Goal: Task Accomplishment & Management: Manage account settings

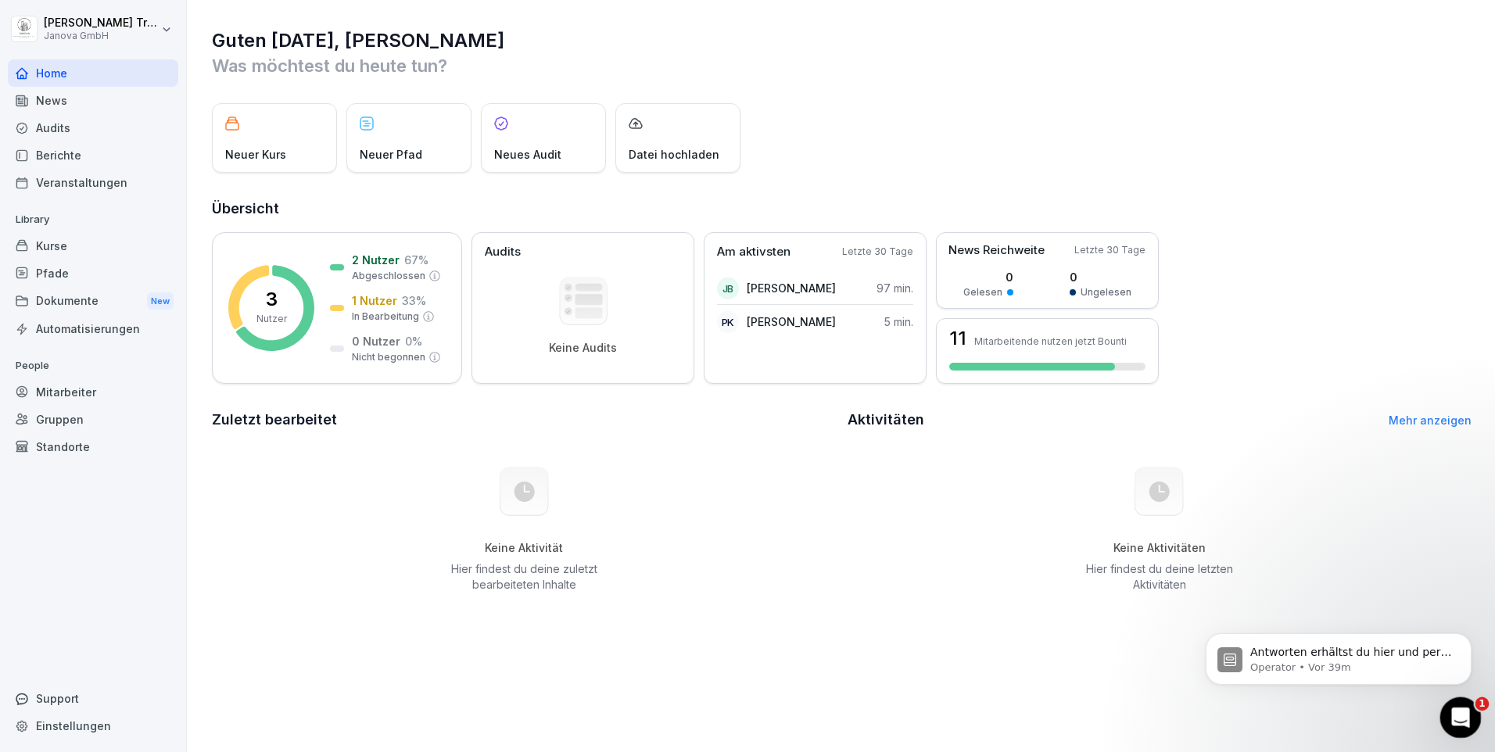
click at [1456, 711] on icon "Intercom-Nachrichtendienst öffnen" at bounding box center [1459, 716] width 26 height 26
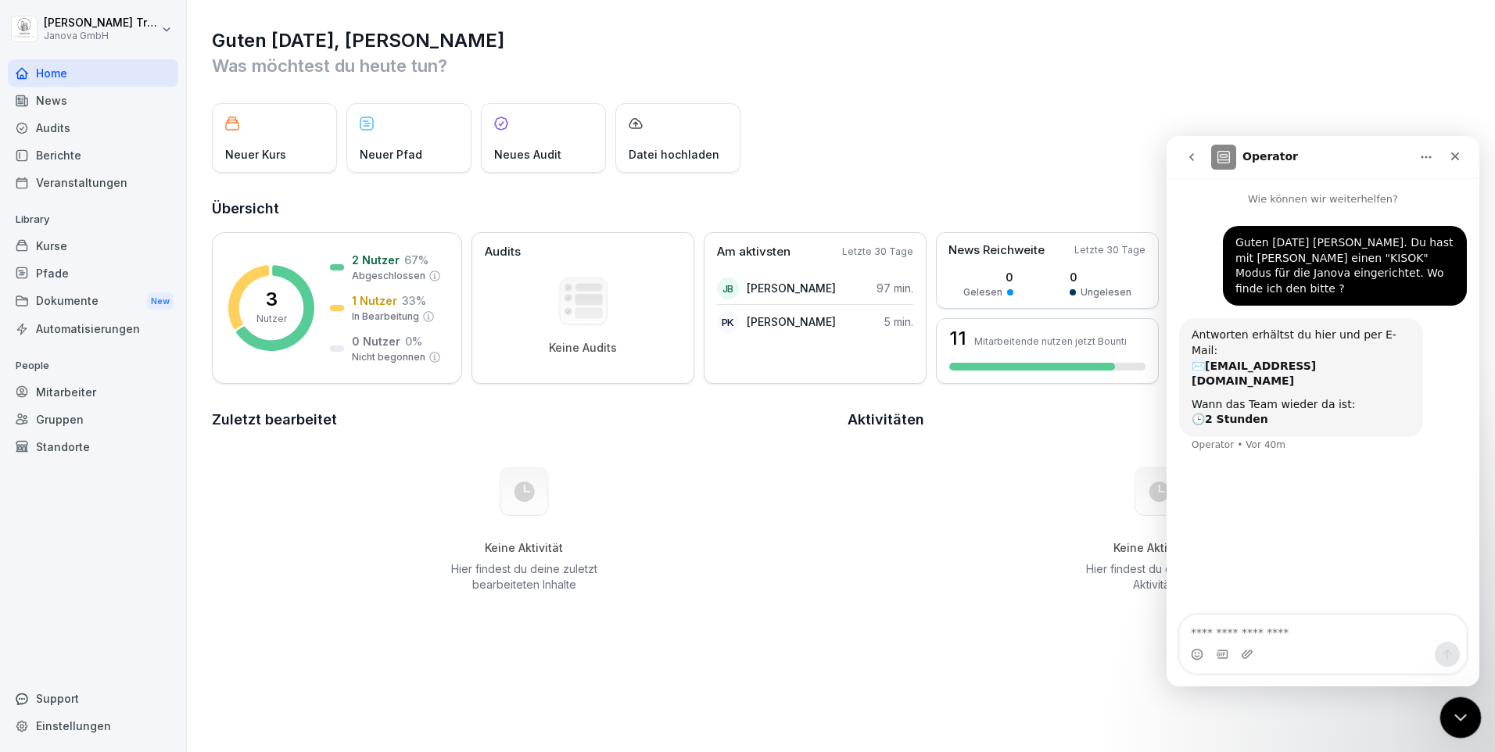
click at [1462, 710] on icon "Intercom-Nachrichtendienst schließen" at bounding box center [1458, 715] width 19 height 19
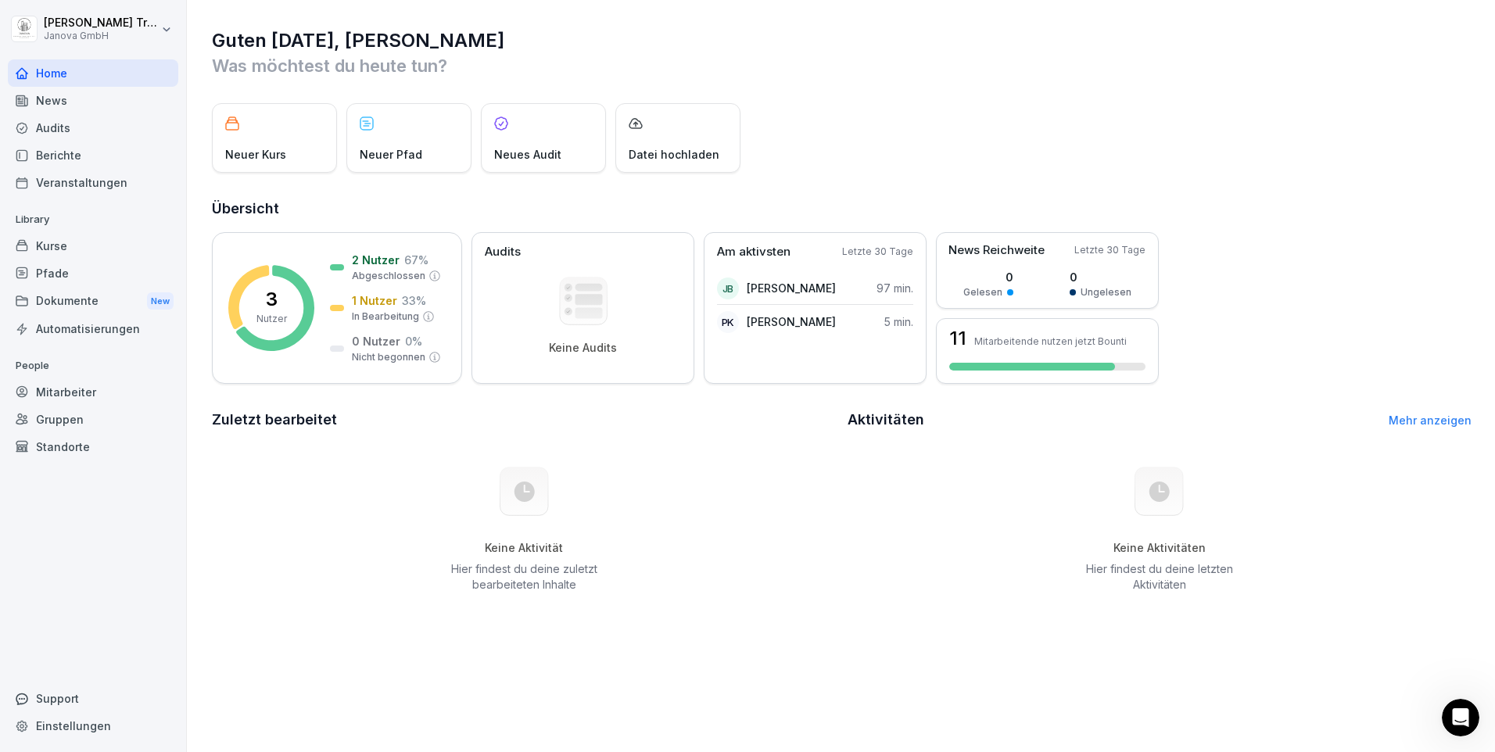
click at [71, 382] on div "Mitarbeiter" at bounding box center [93, 392] width 170 height 27
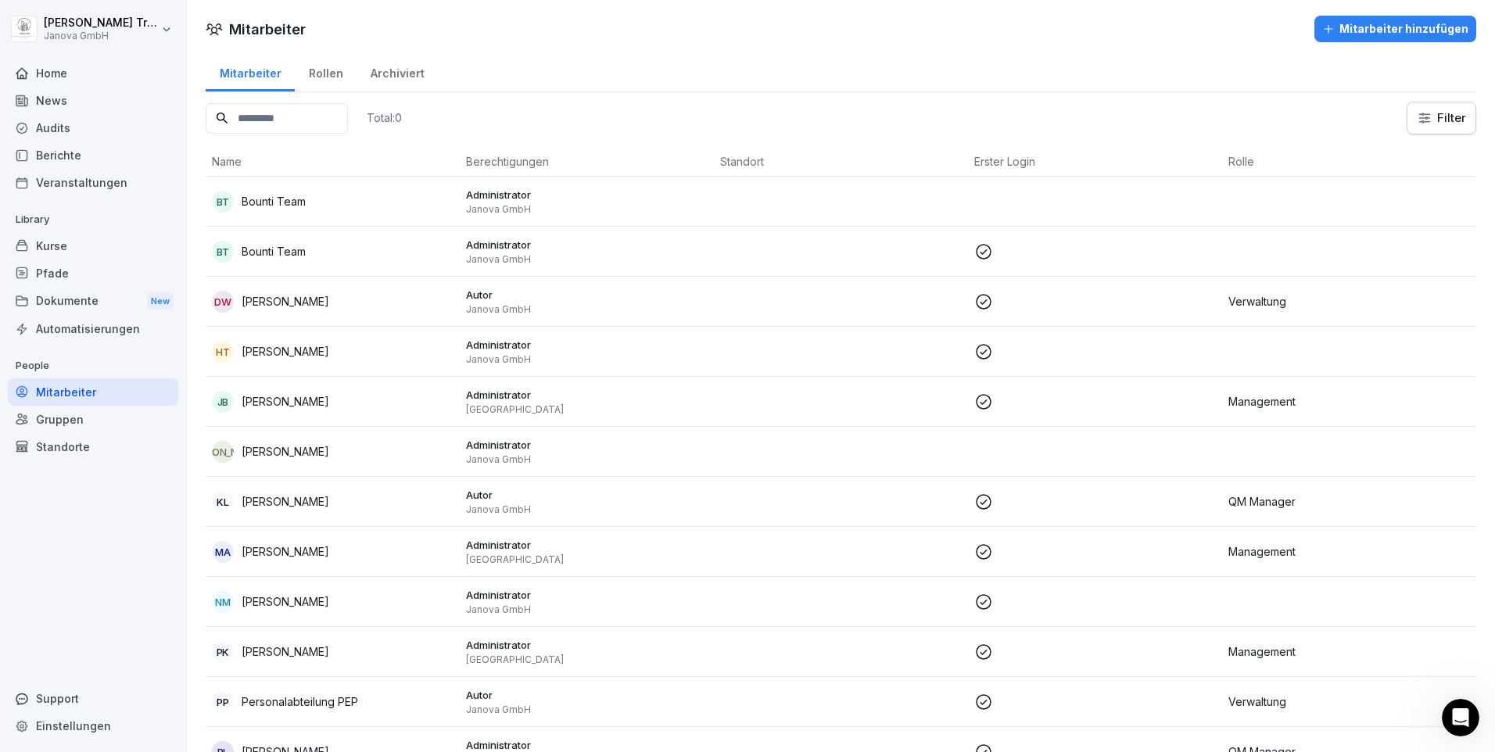
click at [507, 355] on p "Janova GmbH" at bounding box center [587, 359] width 242 height 13
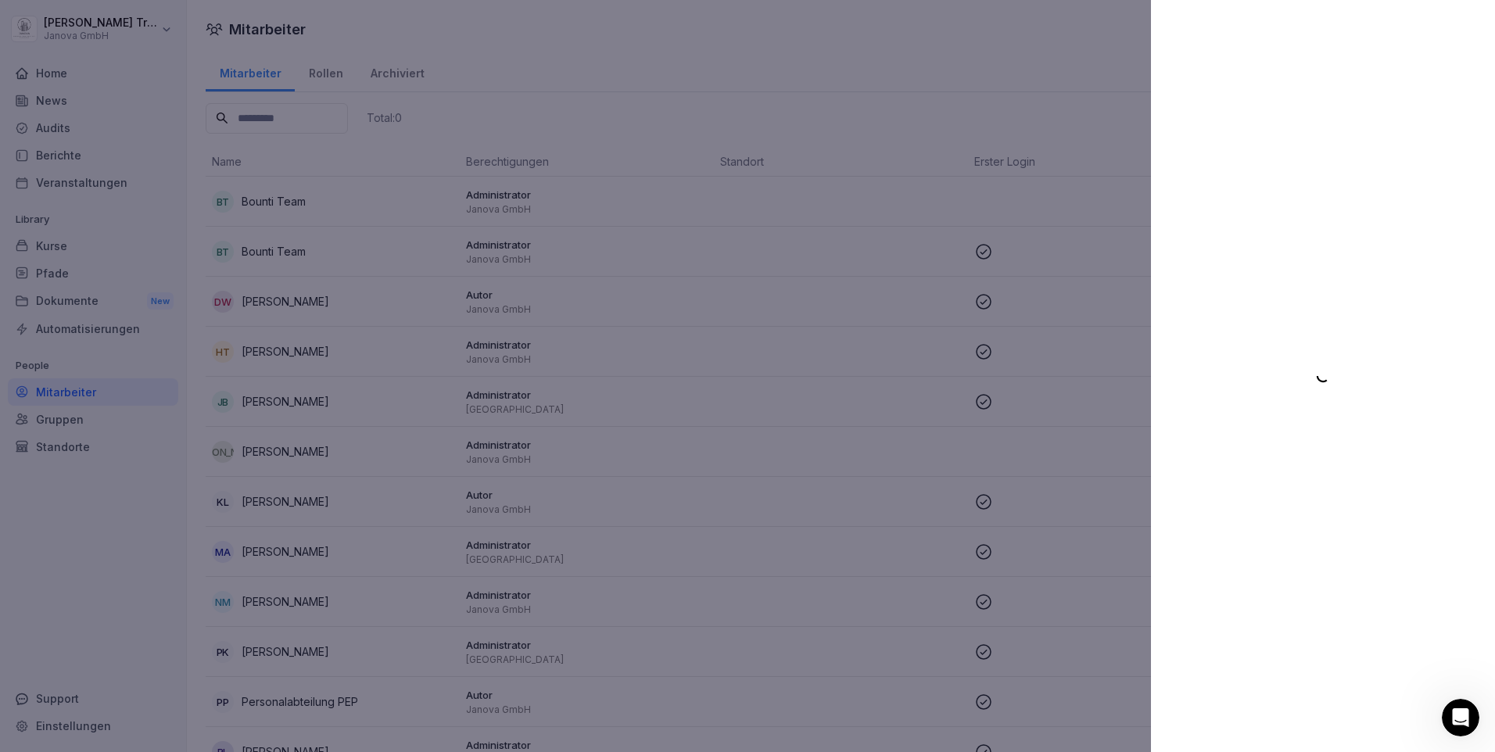
click at [471, 296] on div at bounding box center [747, 376] width 1495 height 752
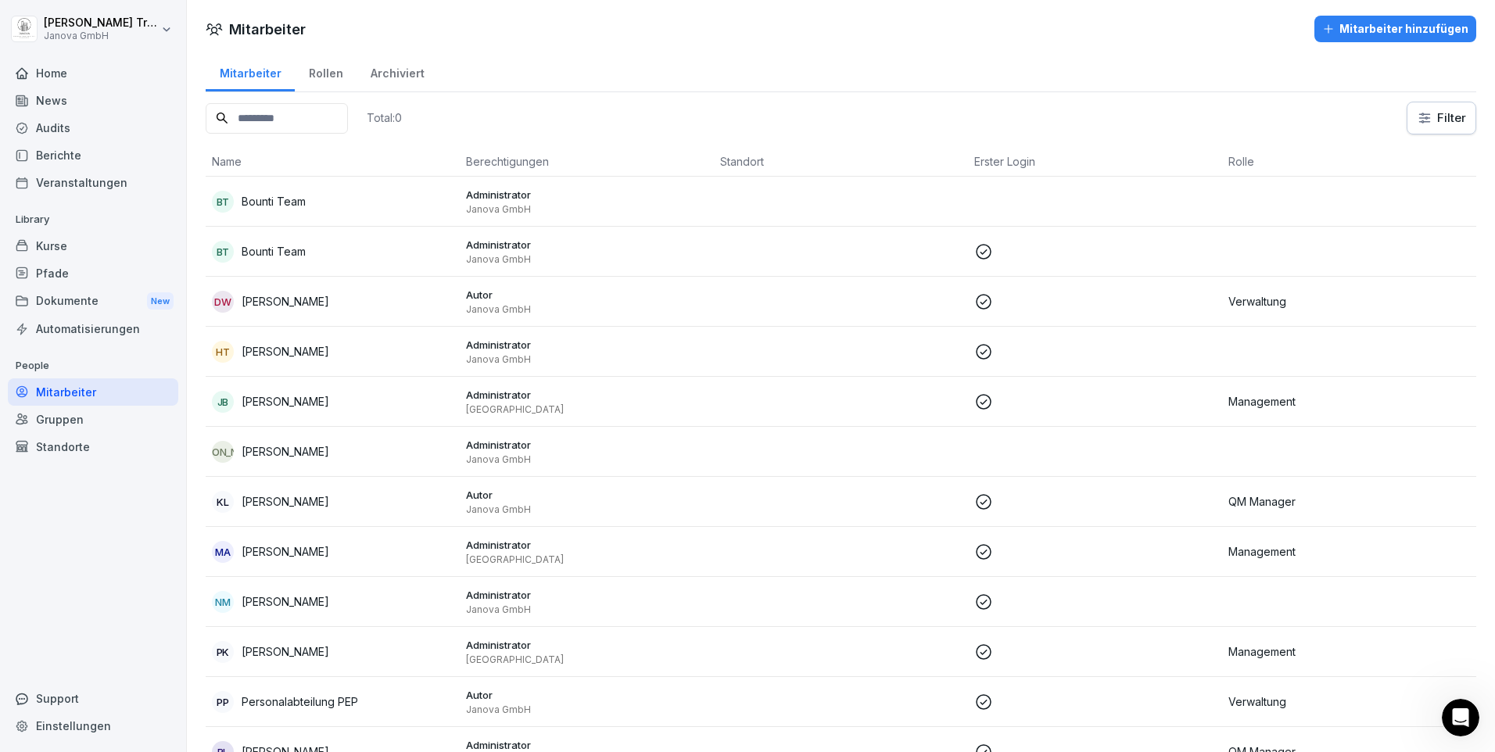
click at [471, 296] on p "Autor" at bounding box center [587, 295] width 242 height 14
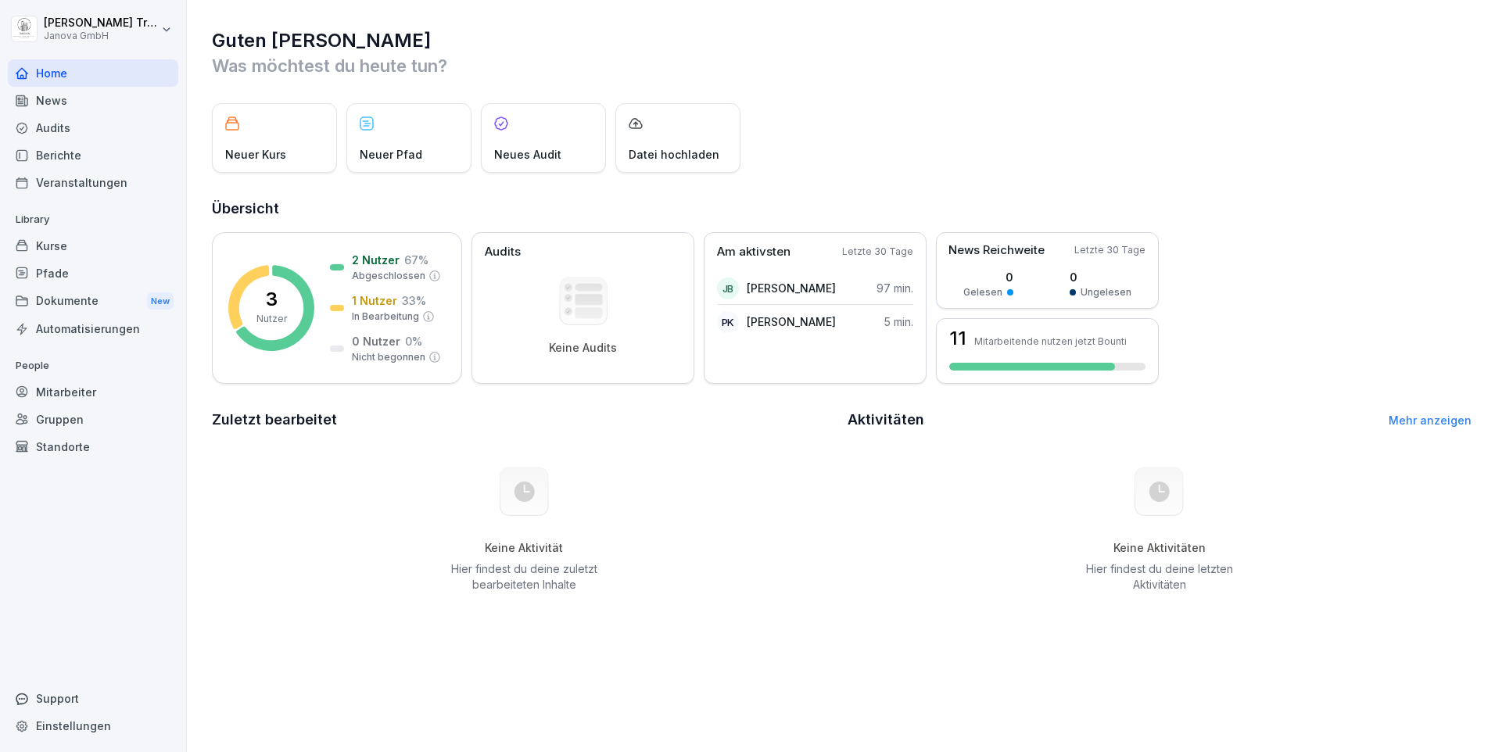
click at [78, 387] on div "Mitarbeiter" at bounding box center [93, 392] width 170 height 27
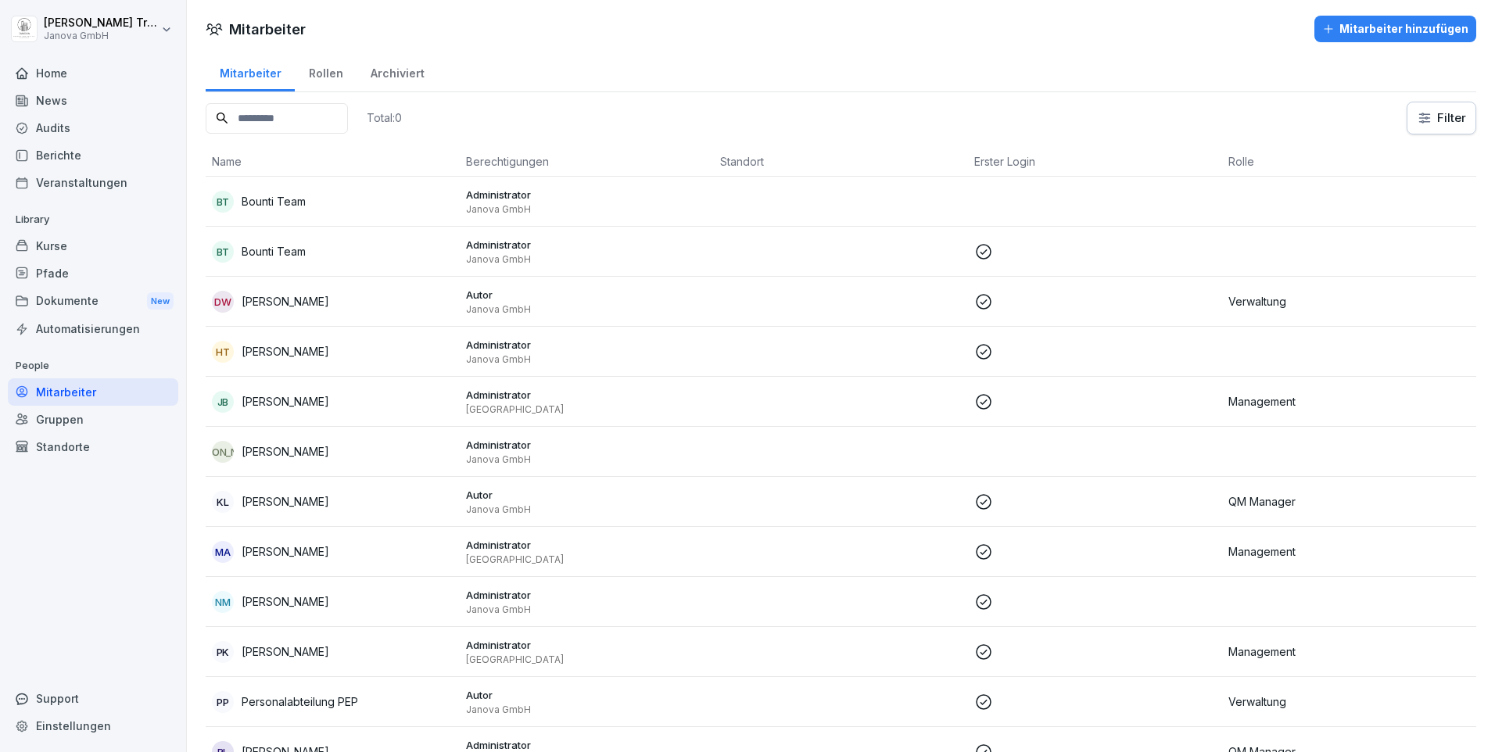
click at [296, 343] on div "HT [PERSON_NAME]" at bounding box center [333, 352] width 242 height 22
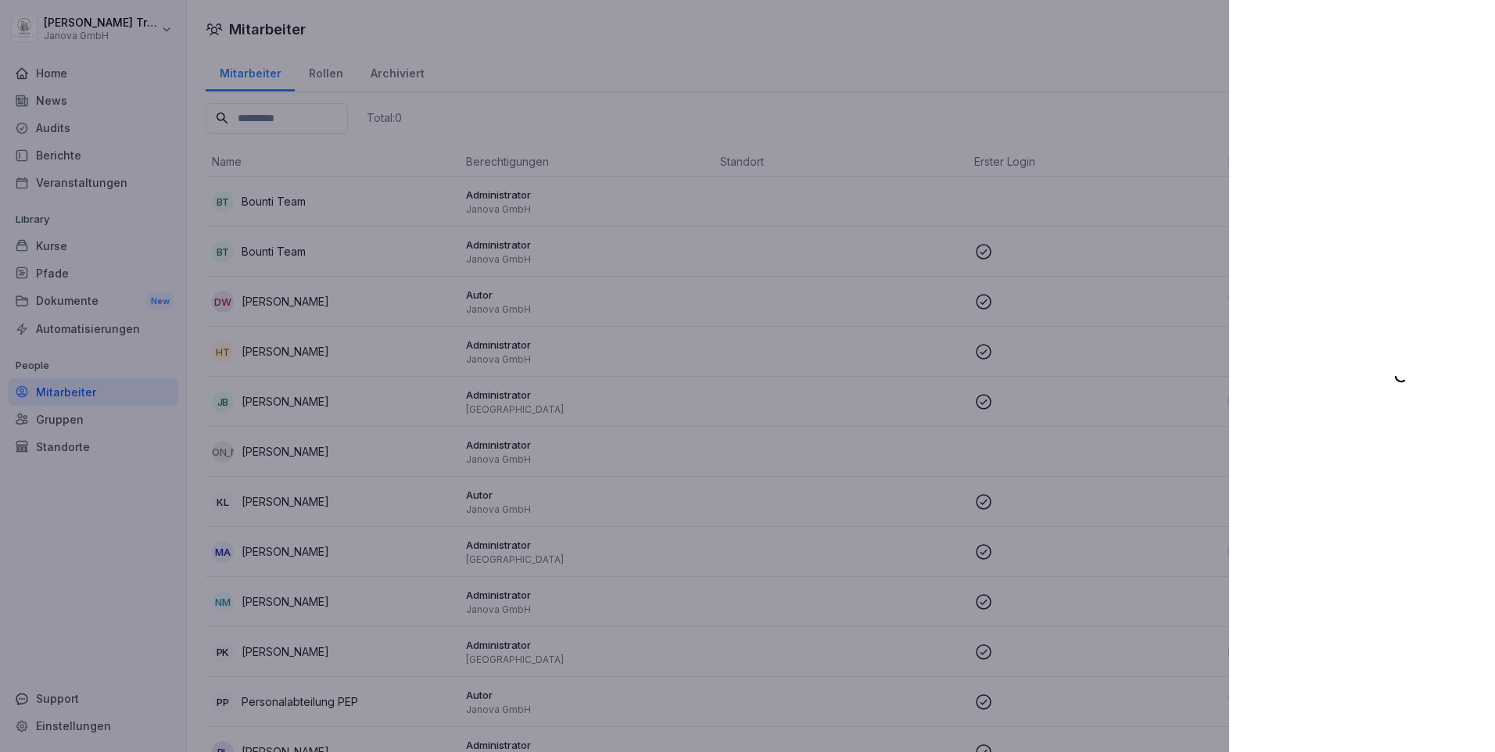
click at [119, 518] on div at bounding box center [747, 376] width 1495 height 752
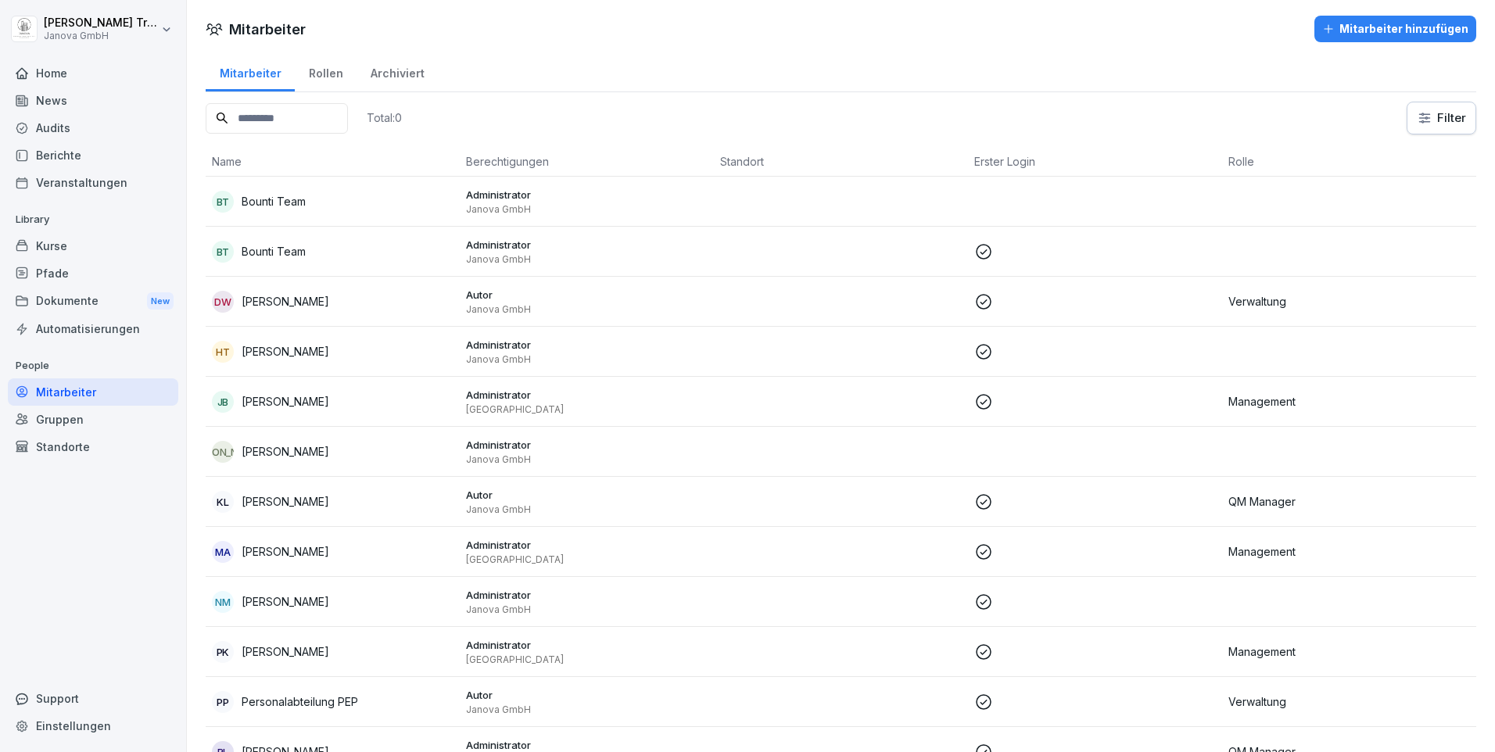
click at [94, 720] on div "Einstellungen" at bounding box center [93, 725] width 170 height 27
select select "**"
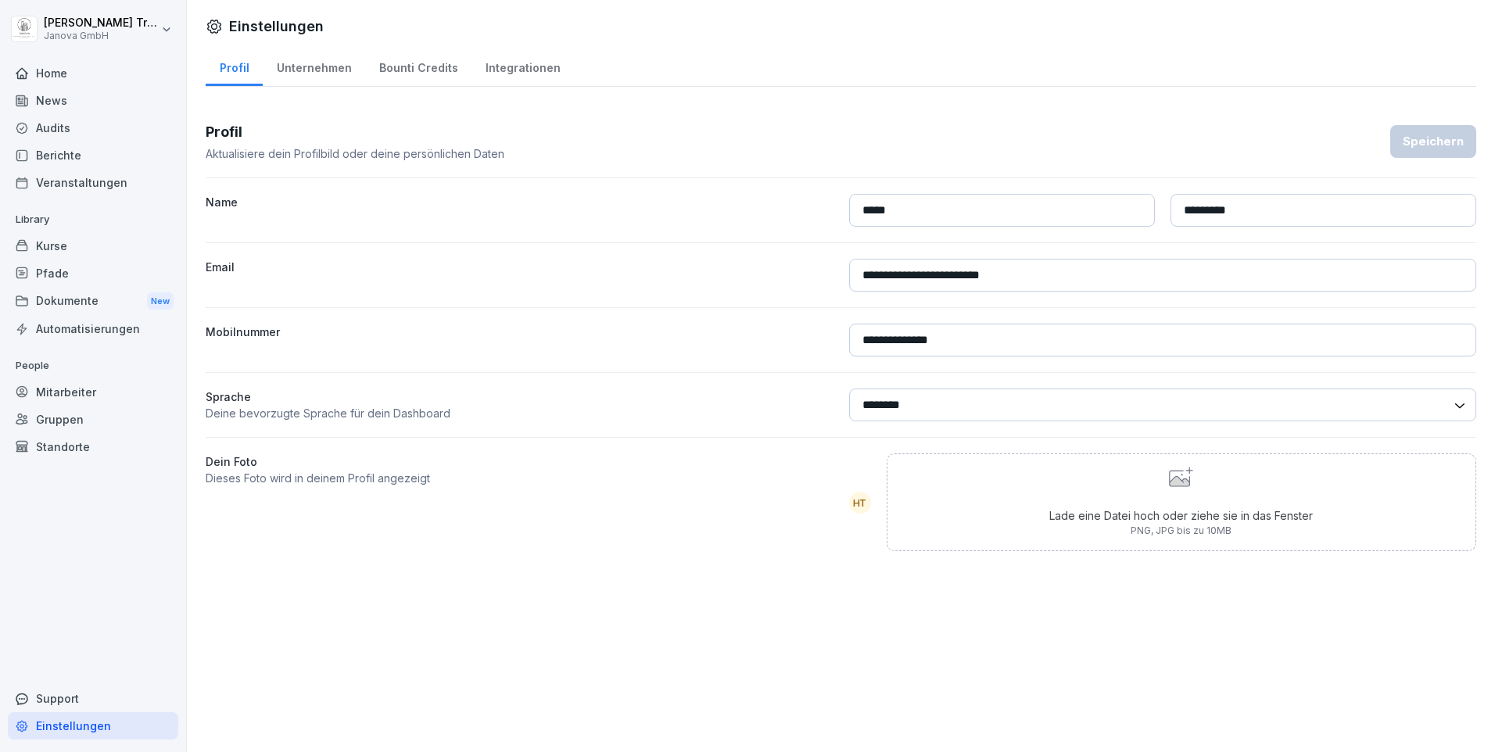
click at [399, 66] on div "Bounti Credits" at bounding box center [418, 66] width 106 height 40
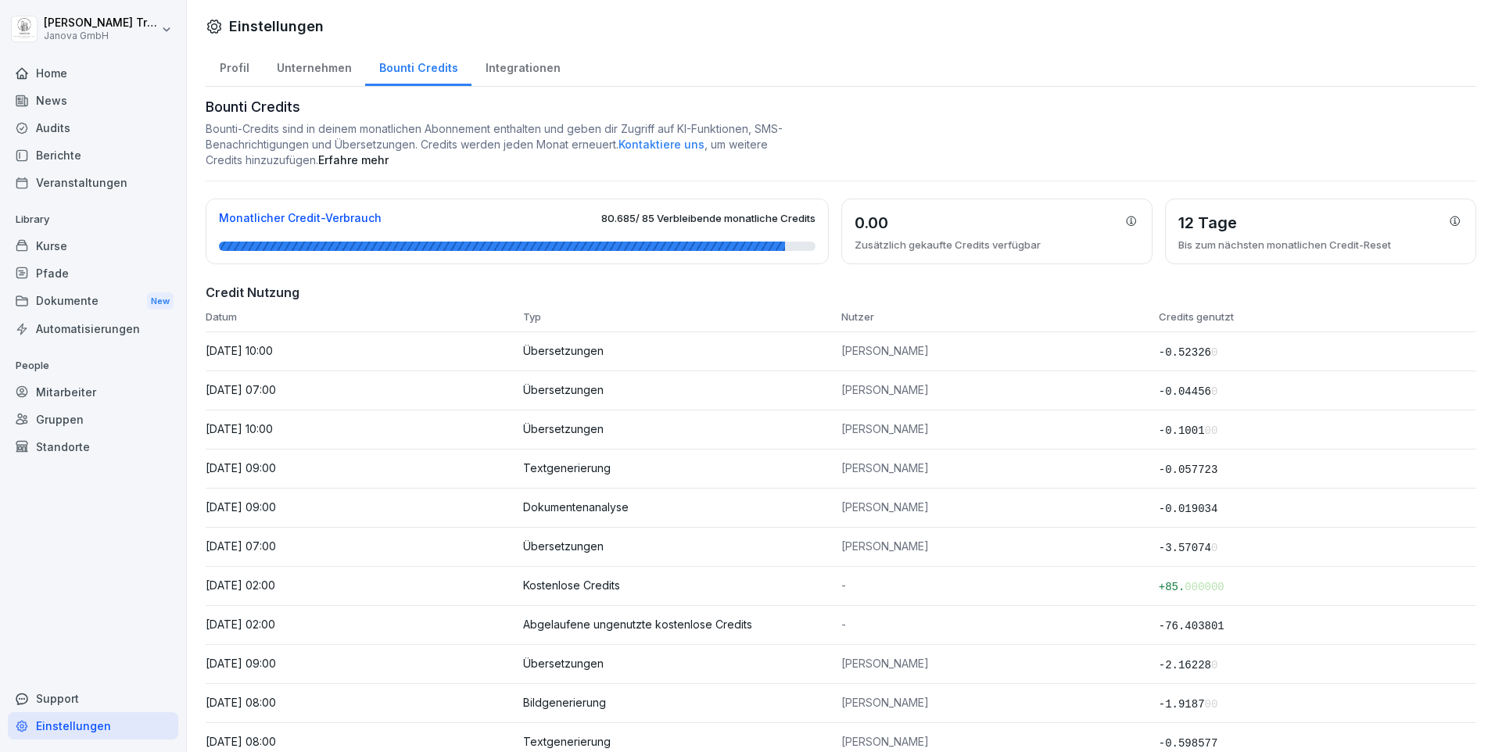
click at [46, 77] on div "Home" at bounding box center [93, 72] width 170 height 27
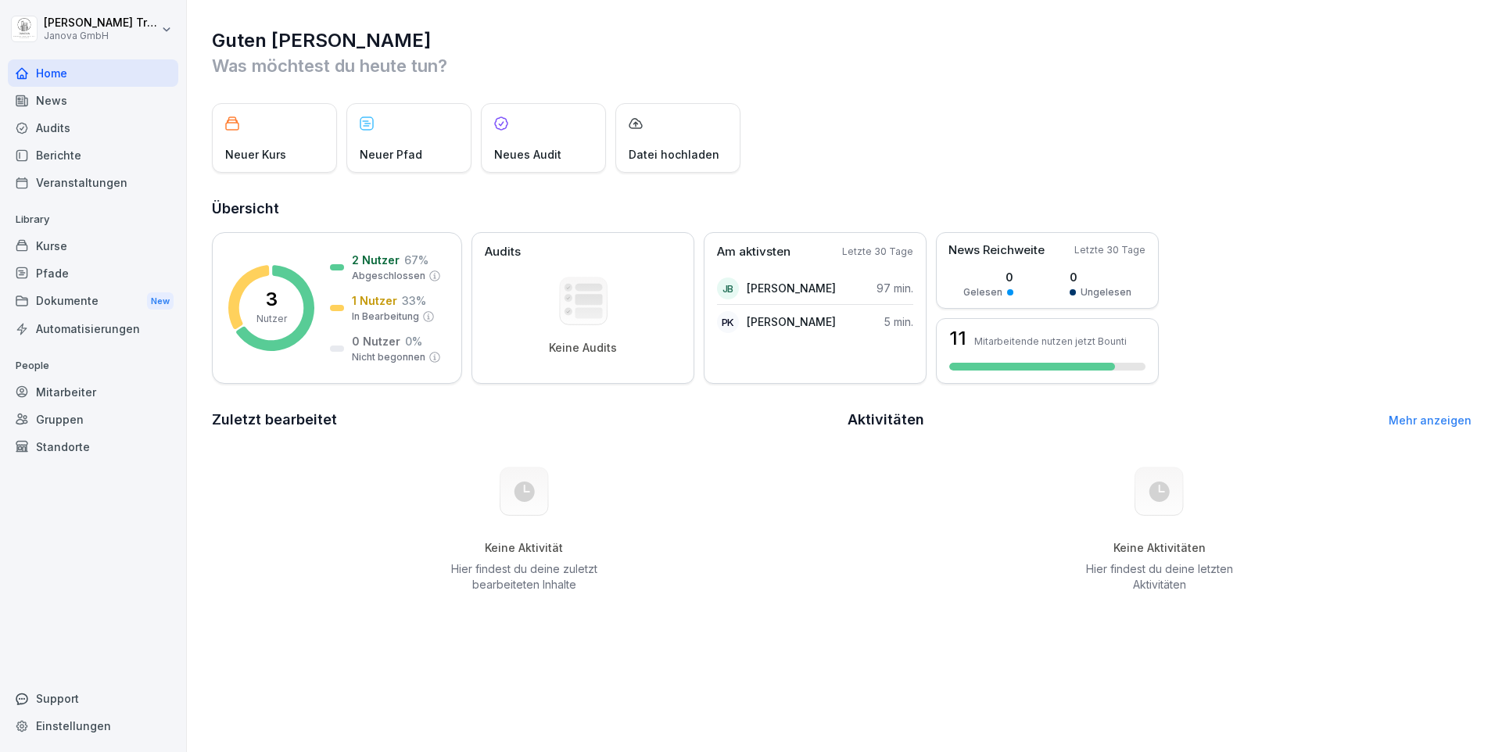
click at [51, 698] on div "Support" at bounding box center [93, 698] width 170 height 27
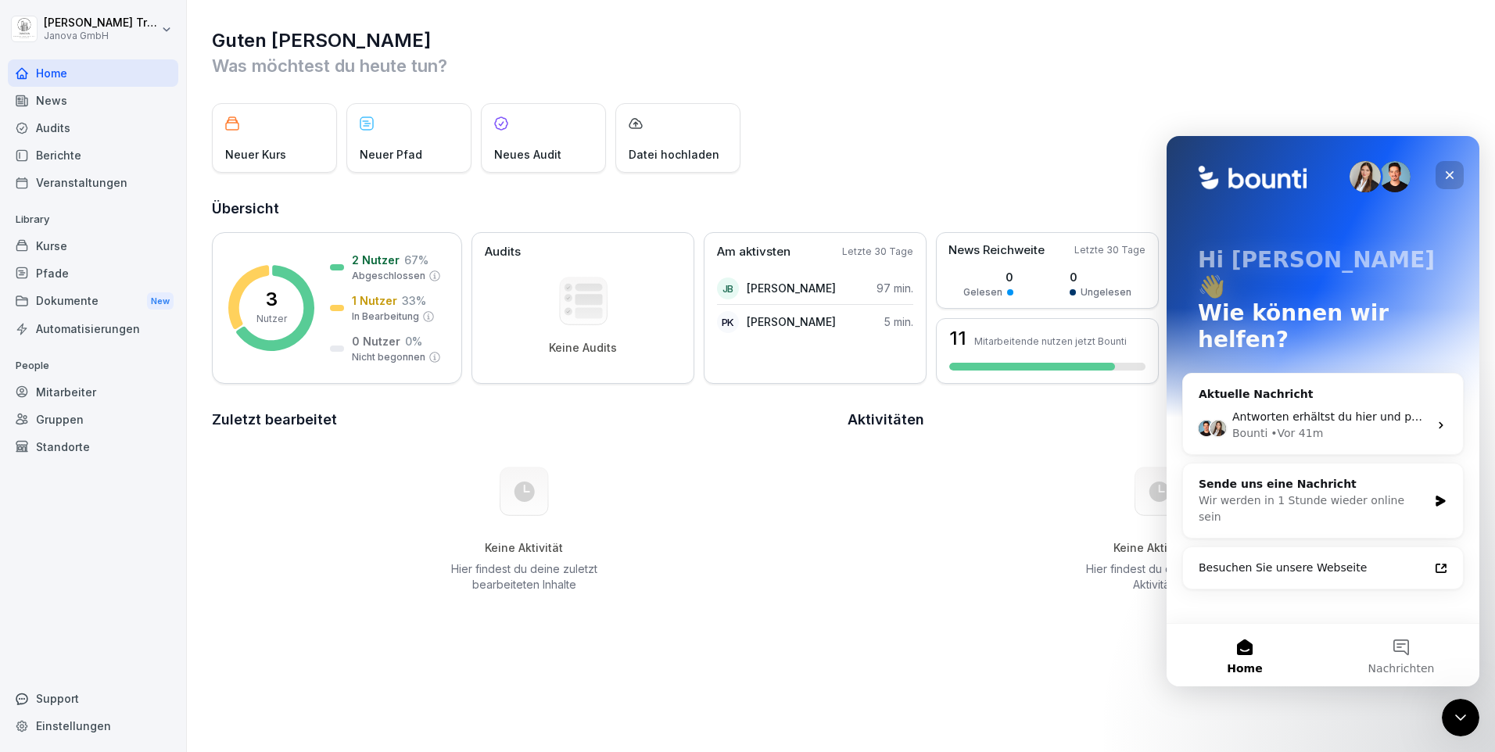
click at [1456, 174] on div "Schließen" at bounding box center [1450, 175] width 28 height 28
